Goal: Find specific page/section: Find specific page/section

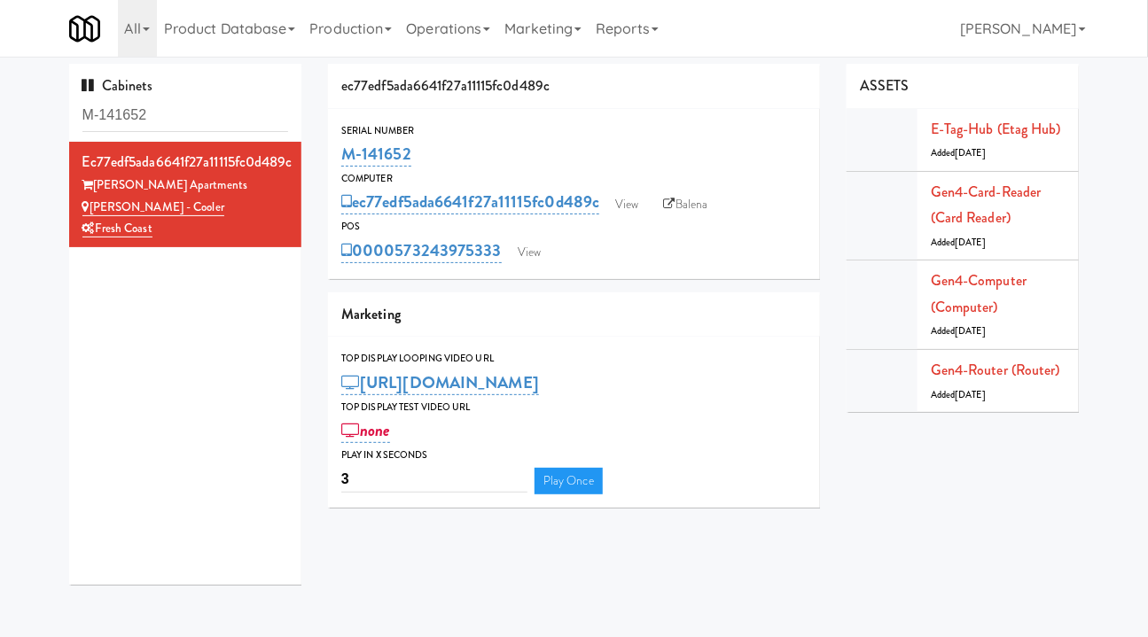
drag, startPoint x: 209, startPoint y: 94, endPoint x: 207, endPoint y: 107, distance: 13.6
click at [209, 94] on div "Cabinets M-141652" at bounding box center [185, 103] width 233 height 78
click at [206, 120] on input "M-141652" at bounding box center [185, 115] width 207 height 33
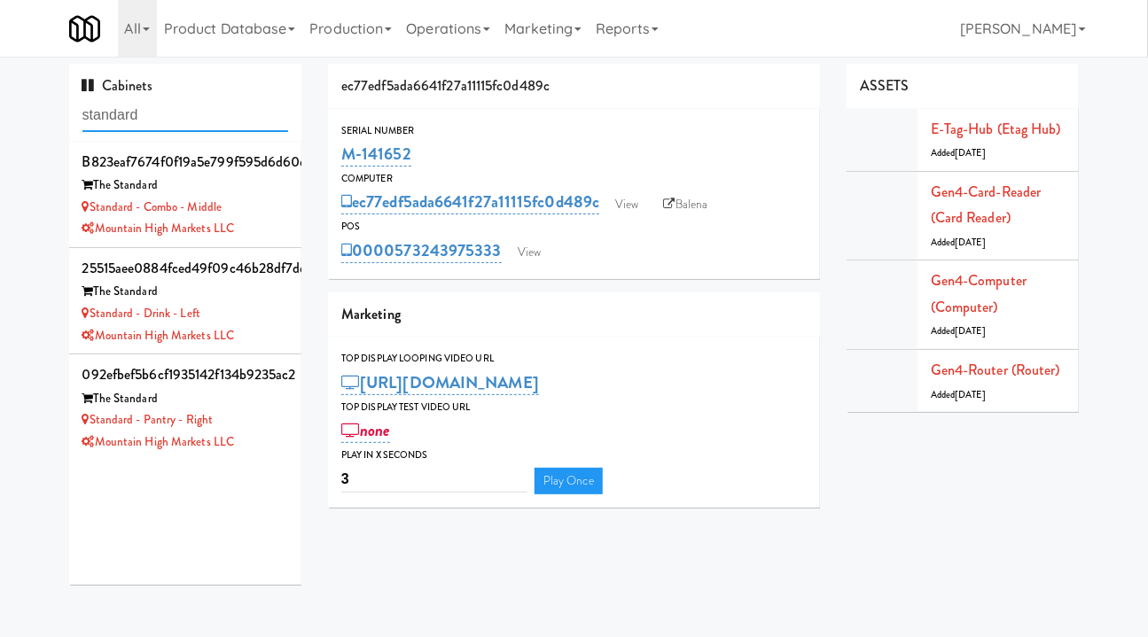
type input "standard"
click at [269, 433] on div "Mountain High Markets LLC" at bounding box center [185, 443] width 207 height 22
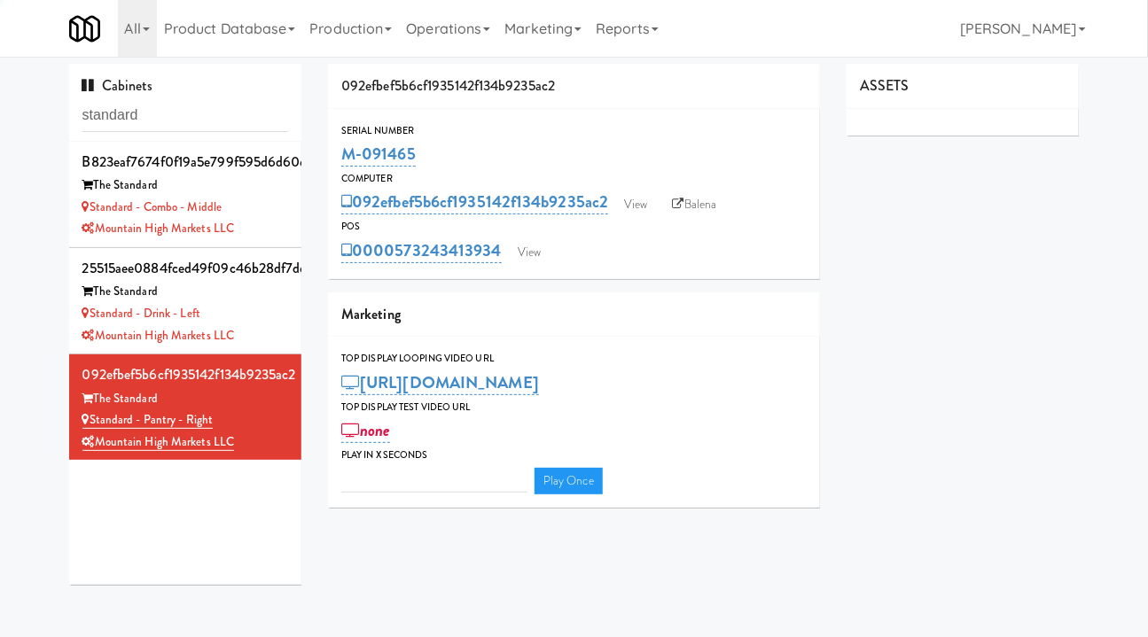
type input "3"
click at [518, 249] on link "View" at bounding box center [529, 252] width 41 height 27
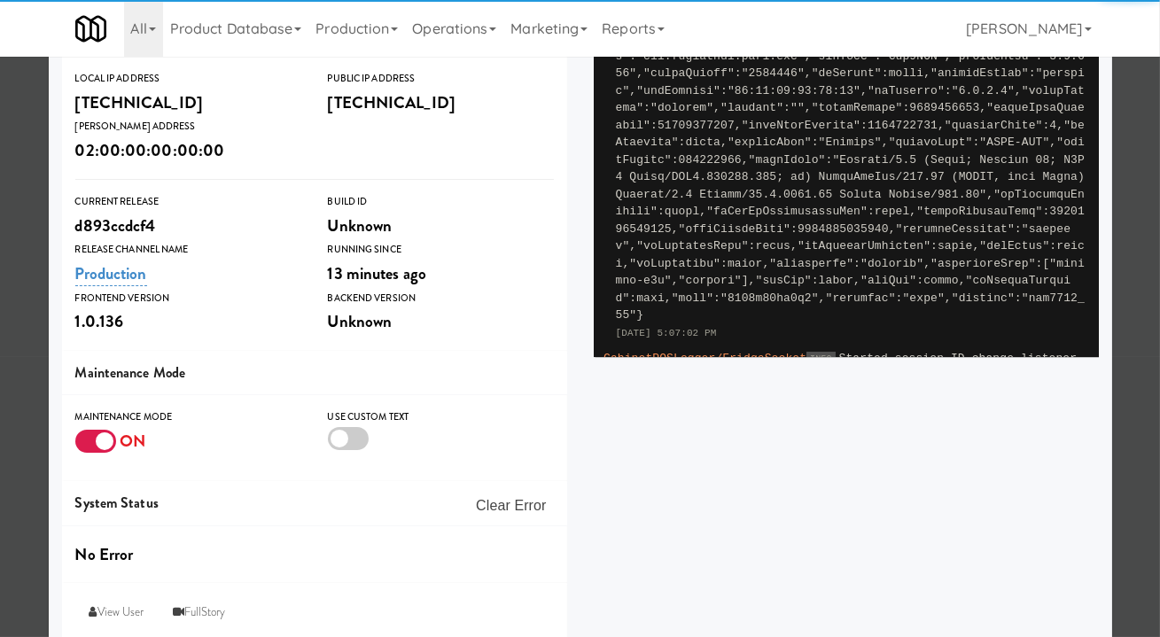
scroll to position [327, 0]
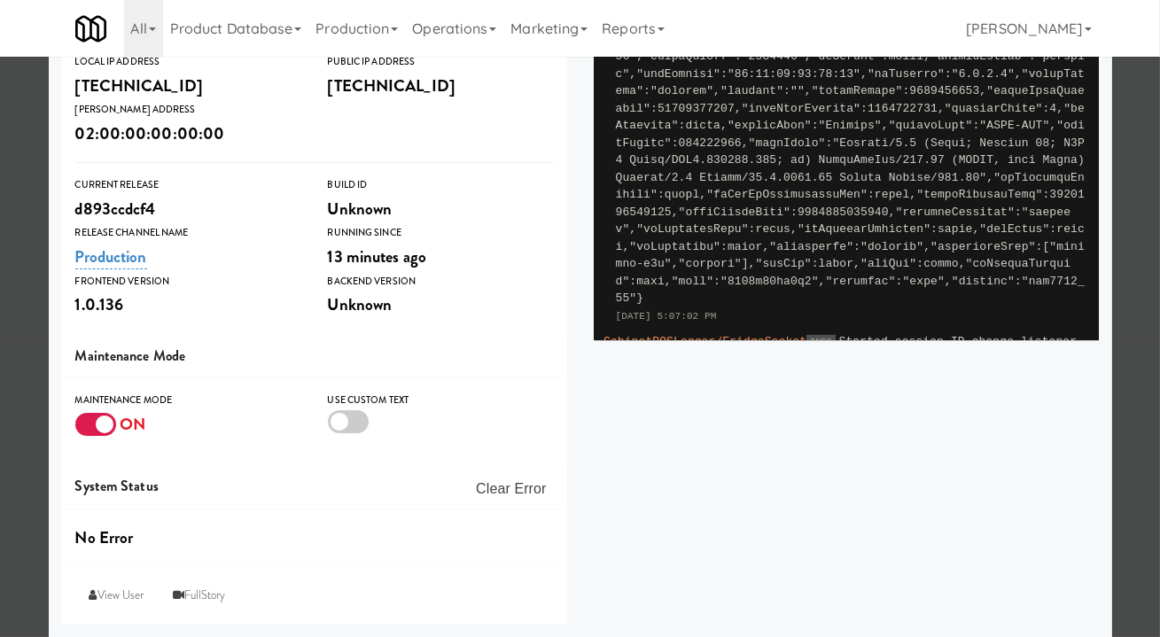
click at [111, 423] on div "ON" at bounding box center [188, 424] width 226 height 31
click at [92, 431] on div at bounding box center [95, 424] width 41 height 23
click at [0, 0] on input "checkbox" at bounding box center [0, 0] width 0 height 0
